Goal: Transaction & Acquisition: Purchase product/service

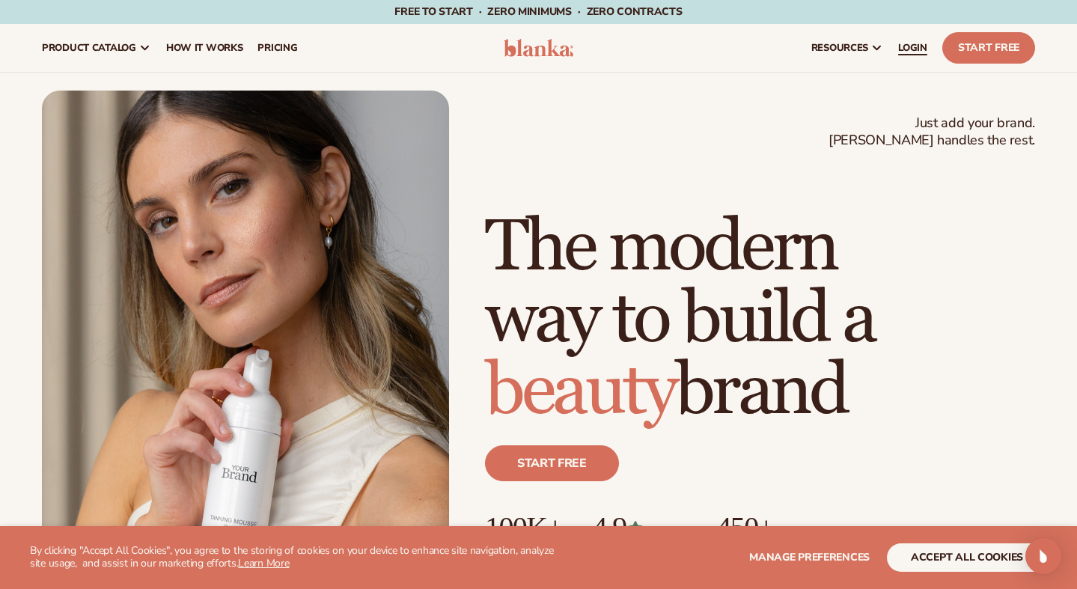
click at [898, 42] on span "LOGIN" at bounding box center [912, 48] width 29 height 12
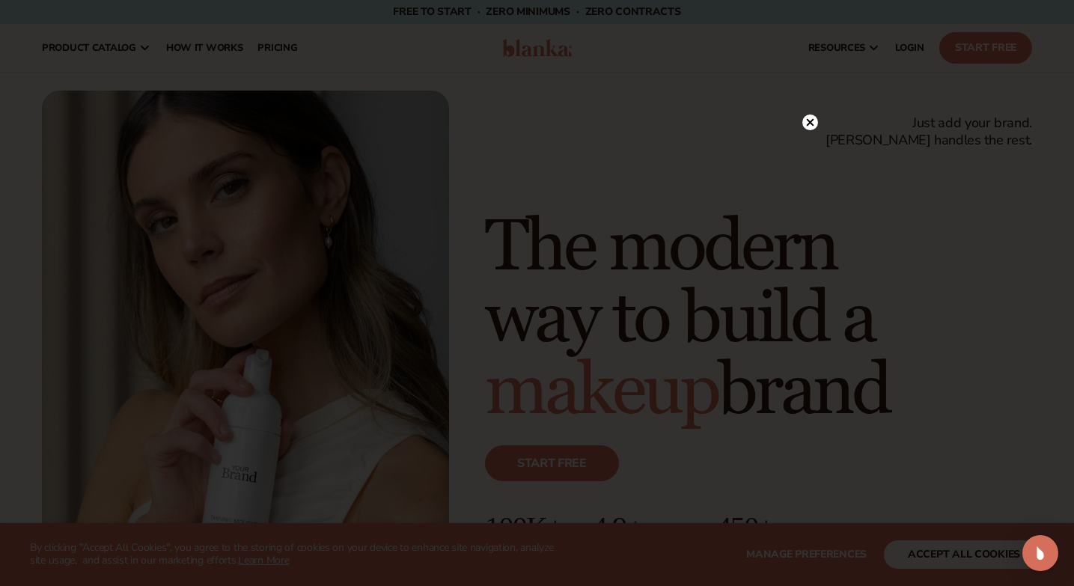
click at [811, 122] on circle at bounding box center [810, 122] width 16 height 16
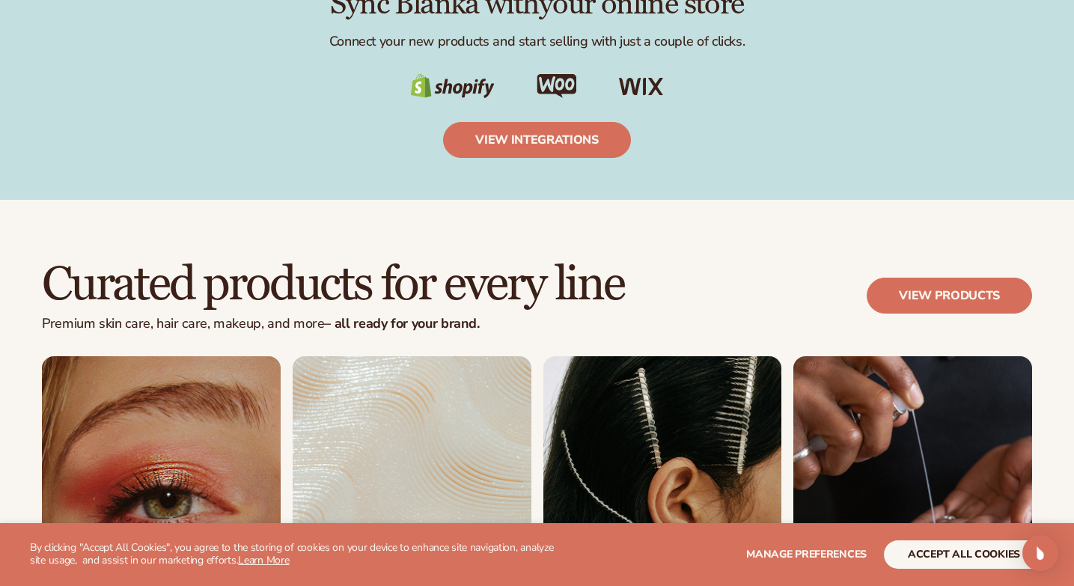
scroll to position [2807, 0]
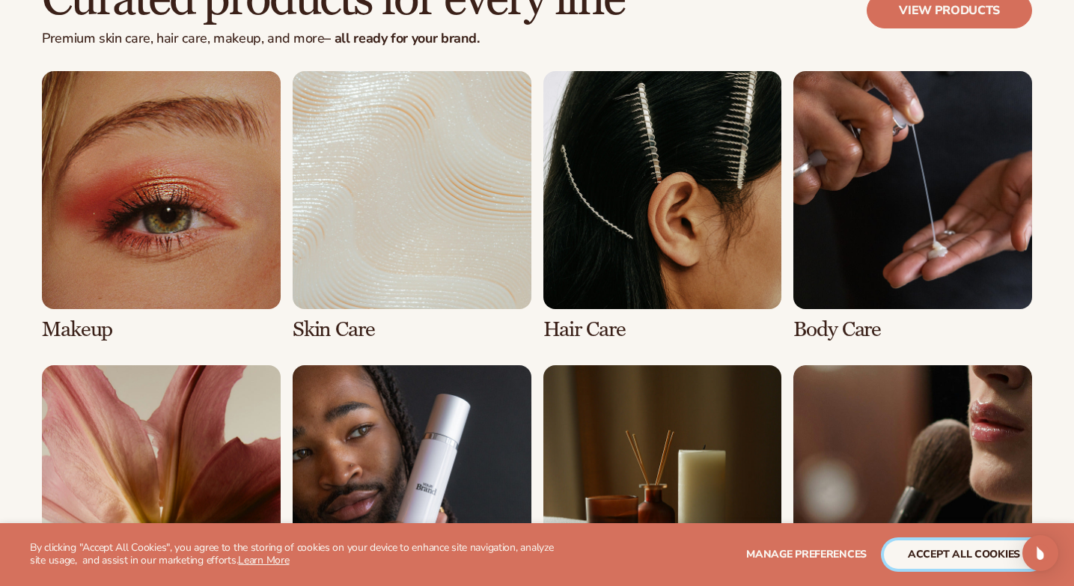
click at [929, 555] on button "accept all cookies" at bounding box center [964, 554] width 160 height 28
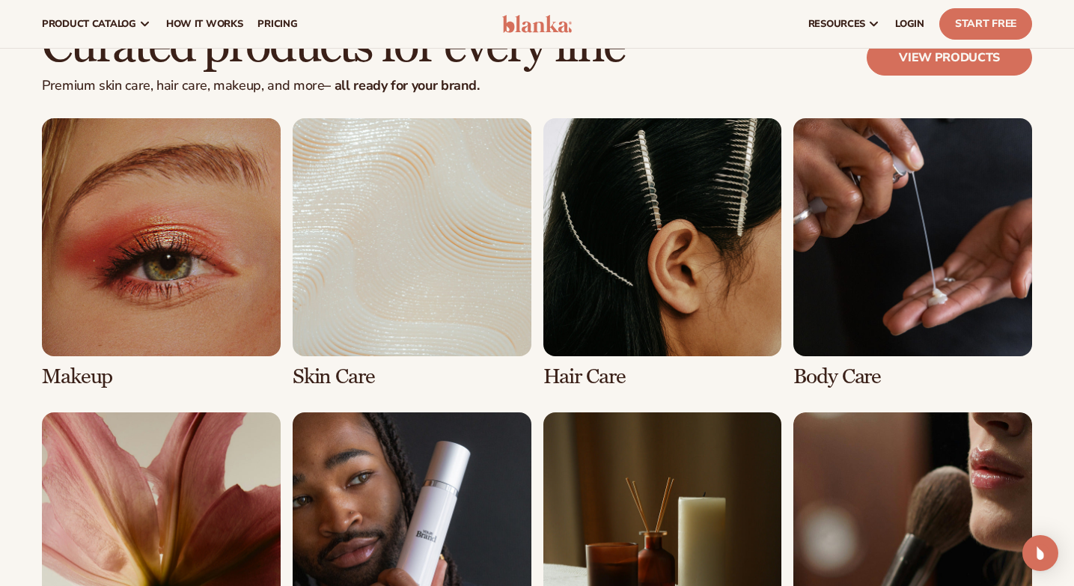
scroll to position [3053, 0]
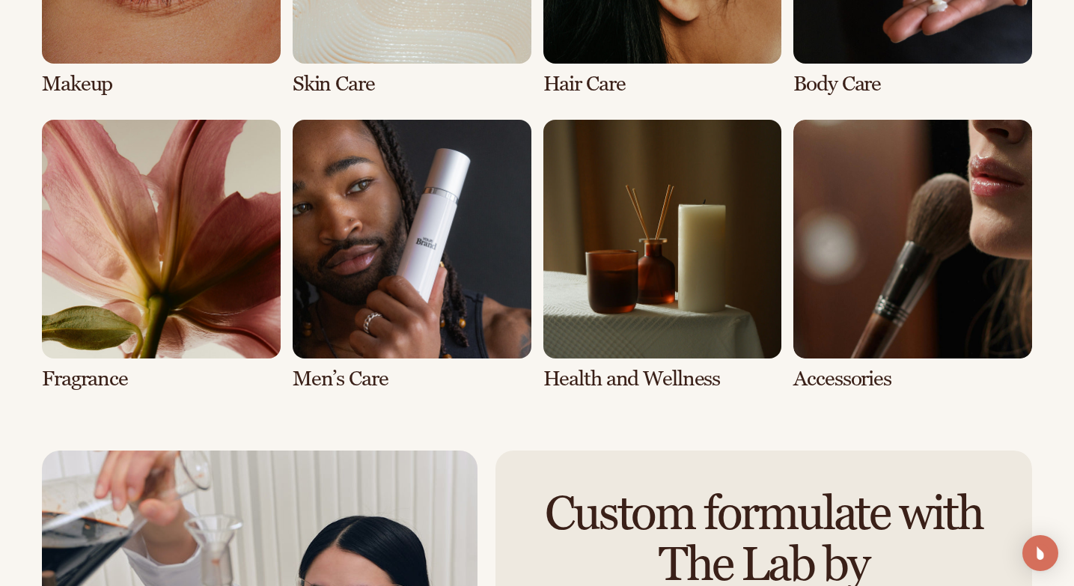
click at [92, 338] on link "5 / 8" at bounding box center [161, 255] width 239 height 271
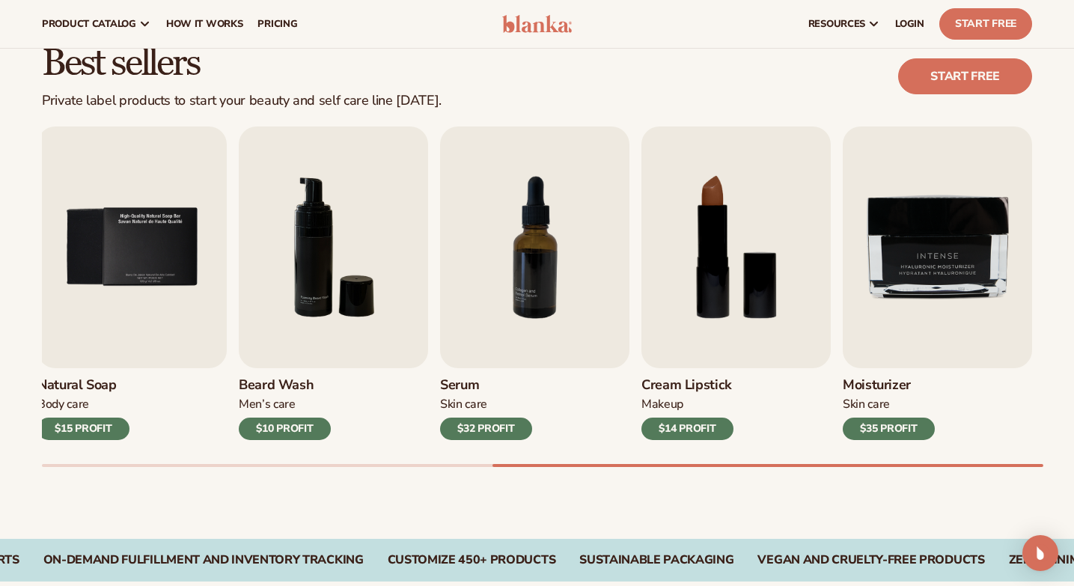
scroll to position [387, 0]
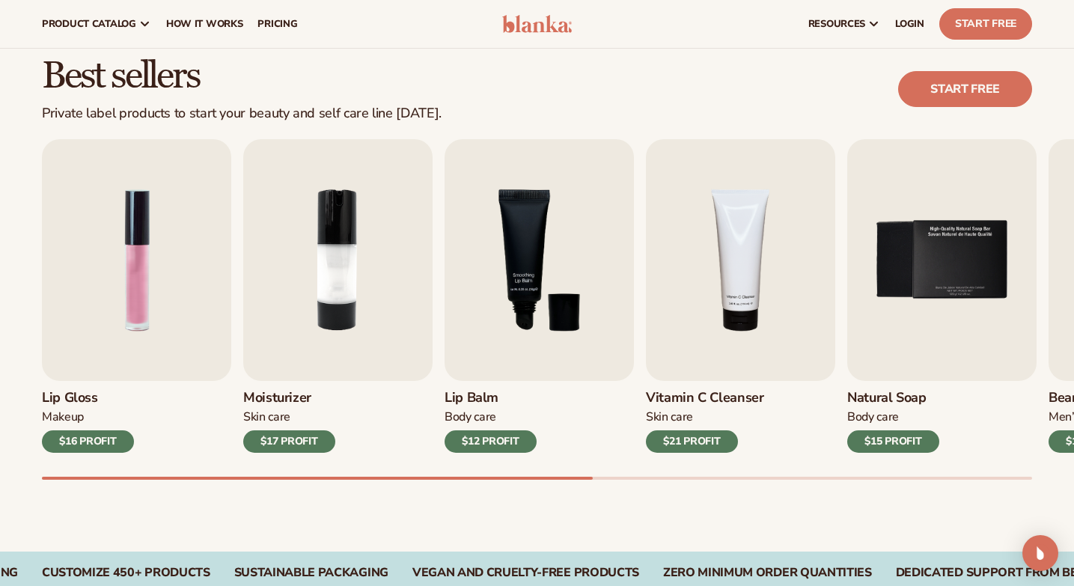
click at [113, 461] on div "Lip Gloss Makeup $16 PROFIT Moisturizer [MEDICAL_DATA] $17 PROFIT [MEDICAL_DATA…" at bounding box center [558, 309] width 1032 height 340
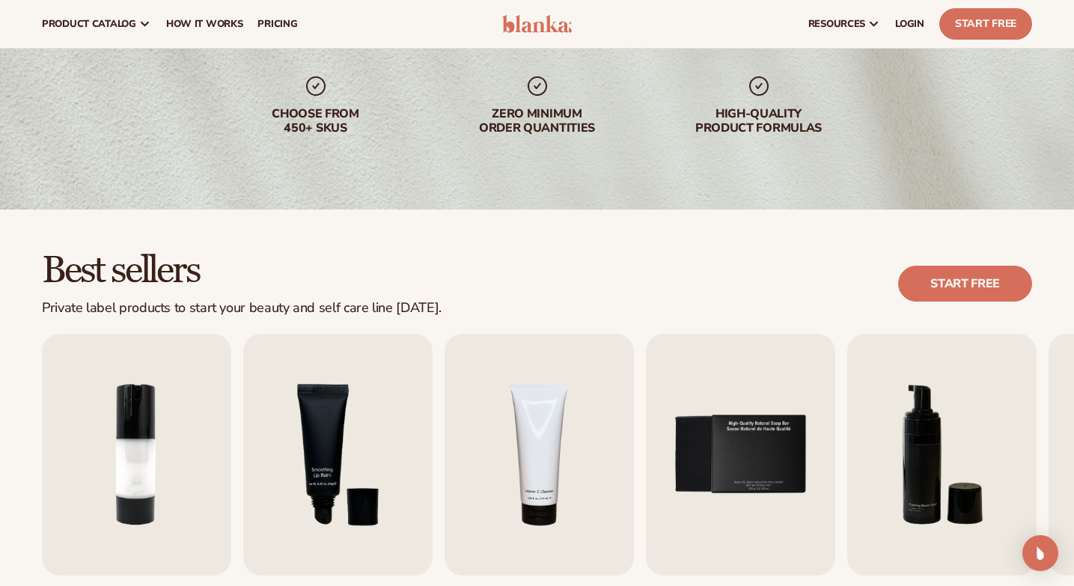
scroll to position [0, 0]
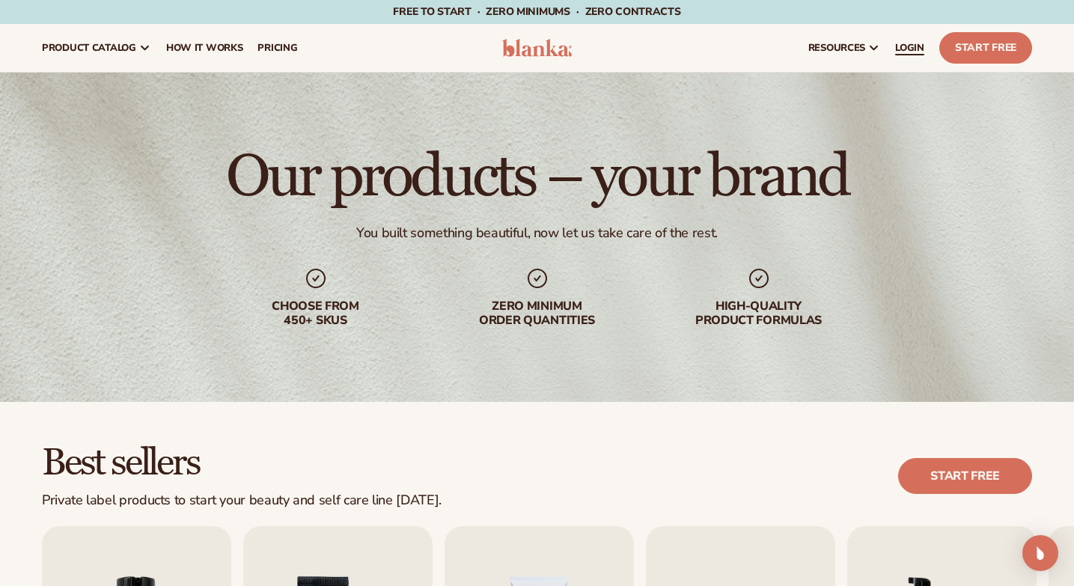
click at [895, 47] on span "LOGIN" at bounding box center [909, 48] width 29 height 12
